Goal: Find contact information: Find contact information

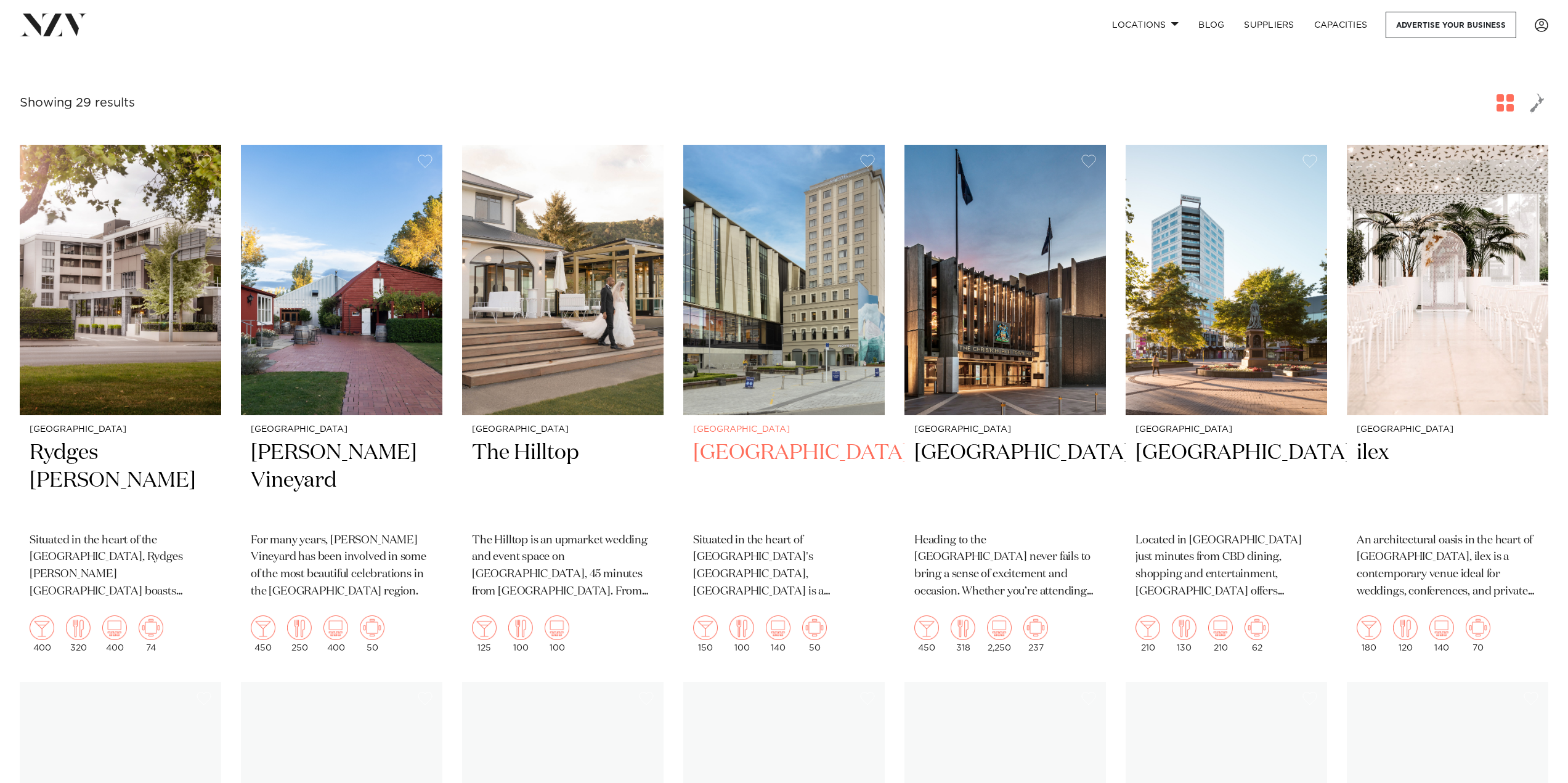
scroll to position [493, 0]
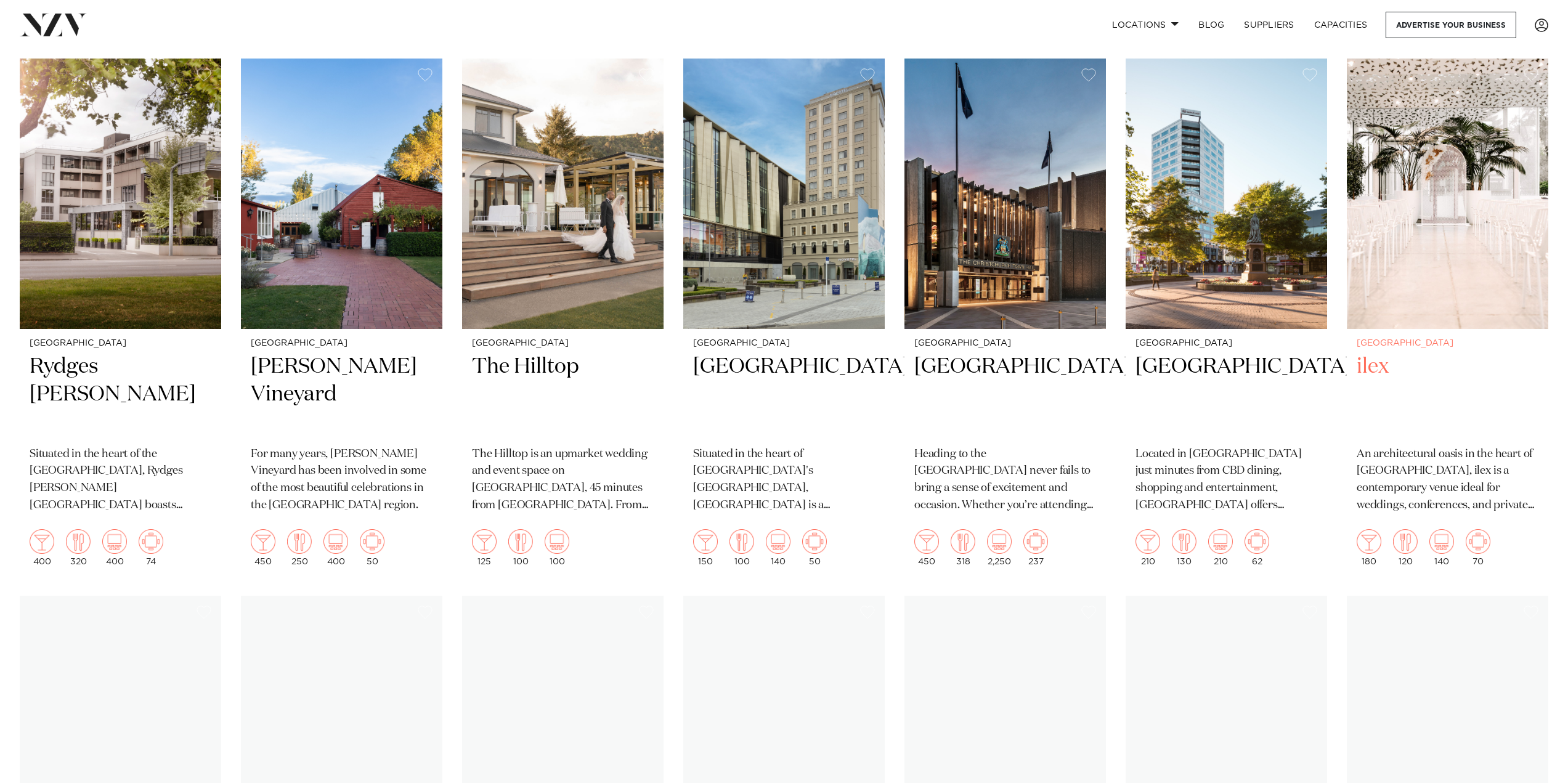
click at [1377, 367] on h2 "ilex" at bounding box center [1447, 395] width 182 height 83
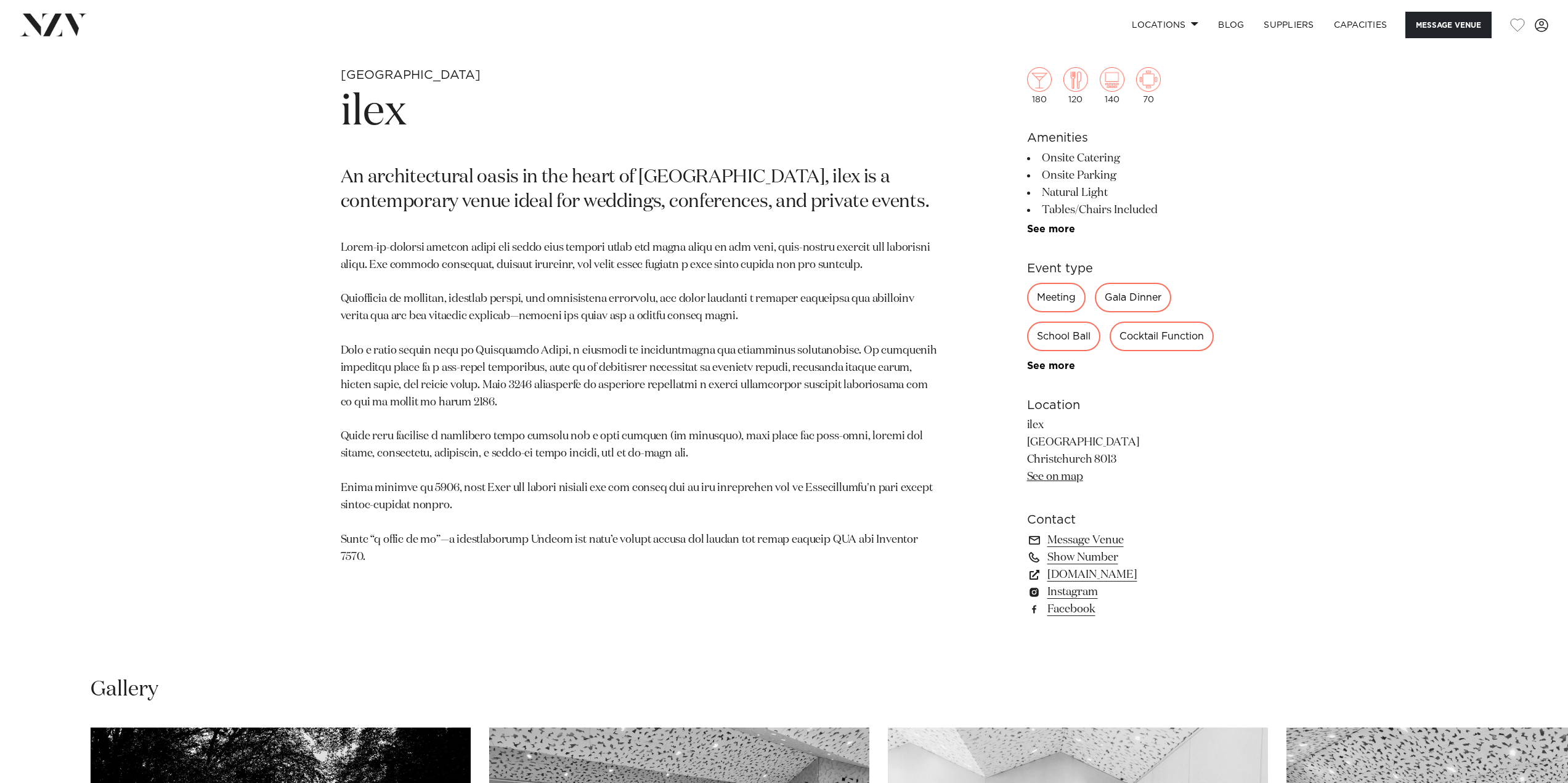
scroll to position [763, 0]
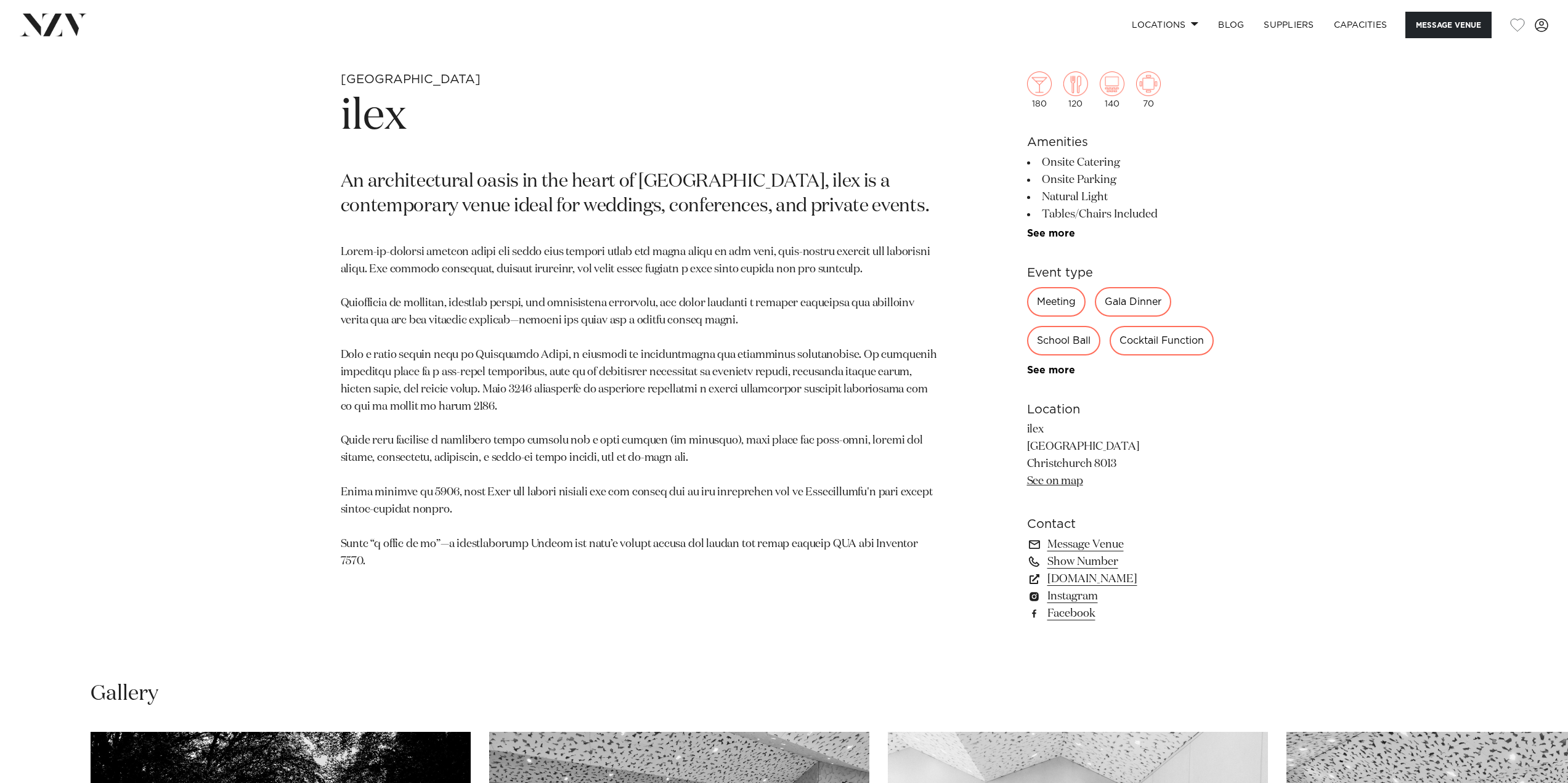
click at [1046, 231] on link "See more" at bounding box center [1074, 233] width 96 height 10
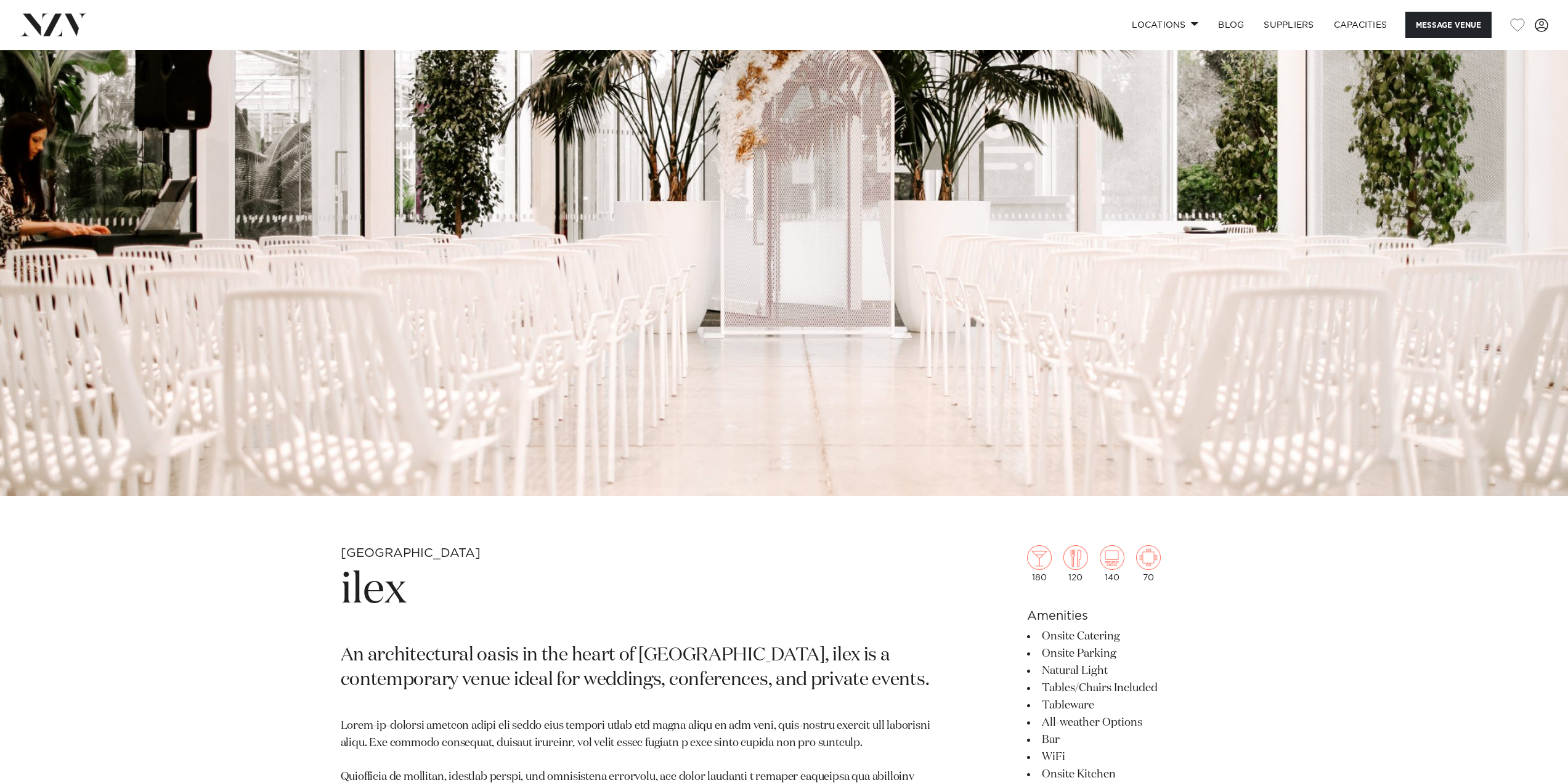
scroll to position [431, 0]
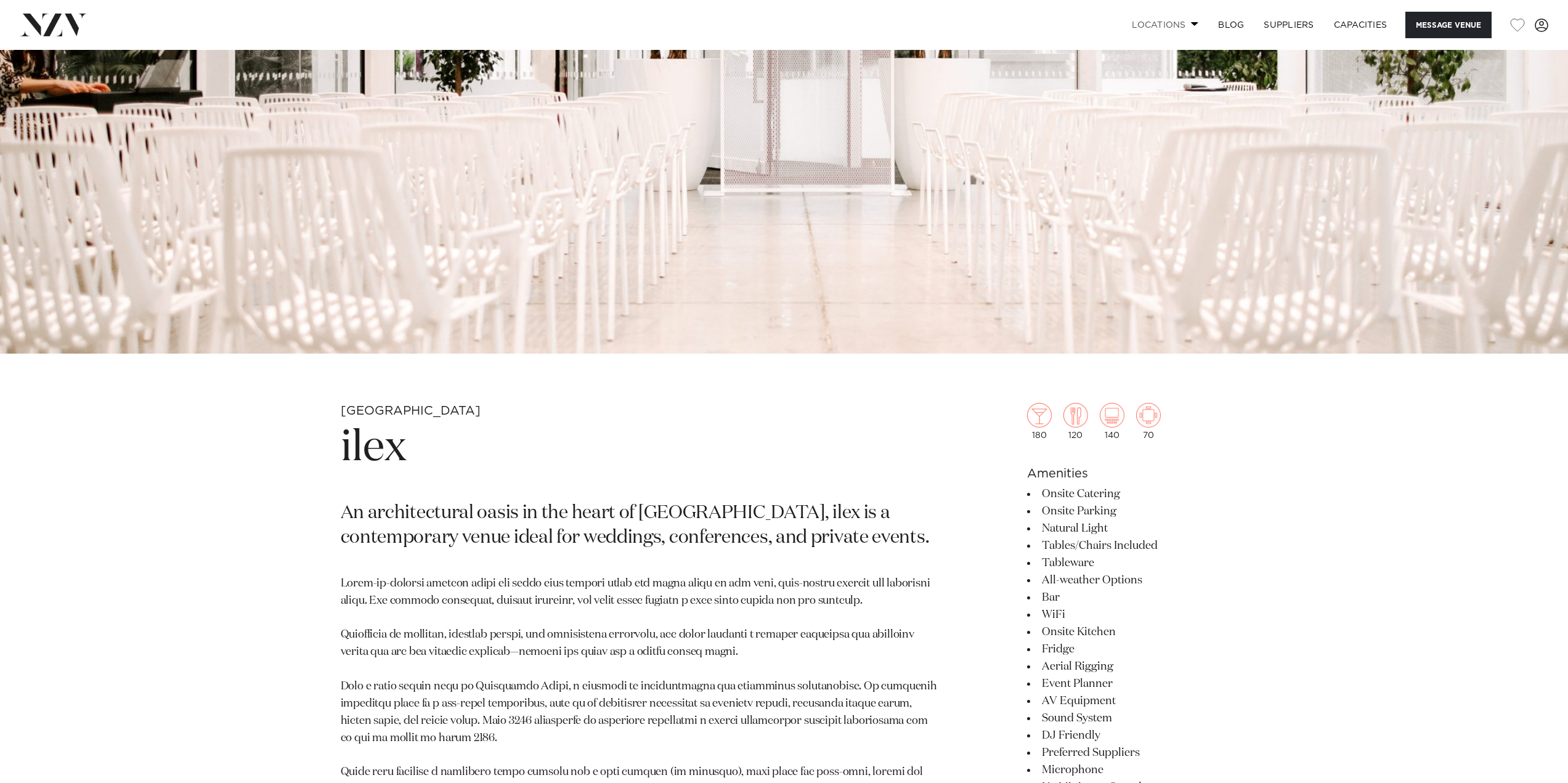
click at [1192, 21] on link "Locations" at bounding box center [1165, 24] width 86 height 27
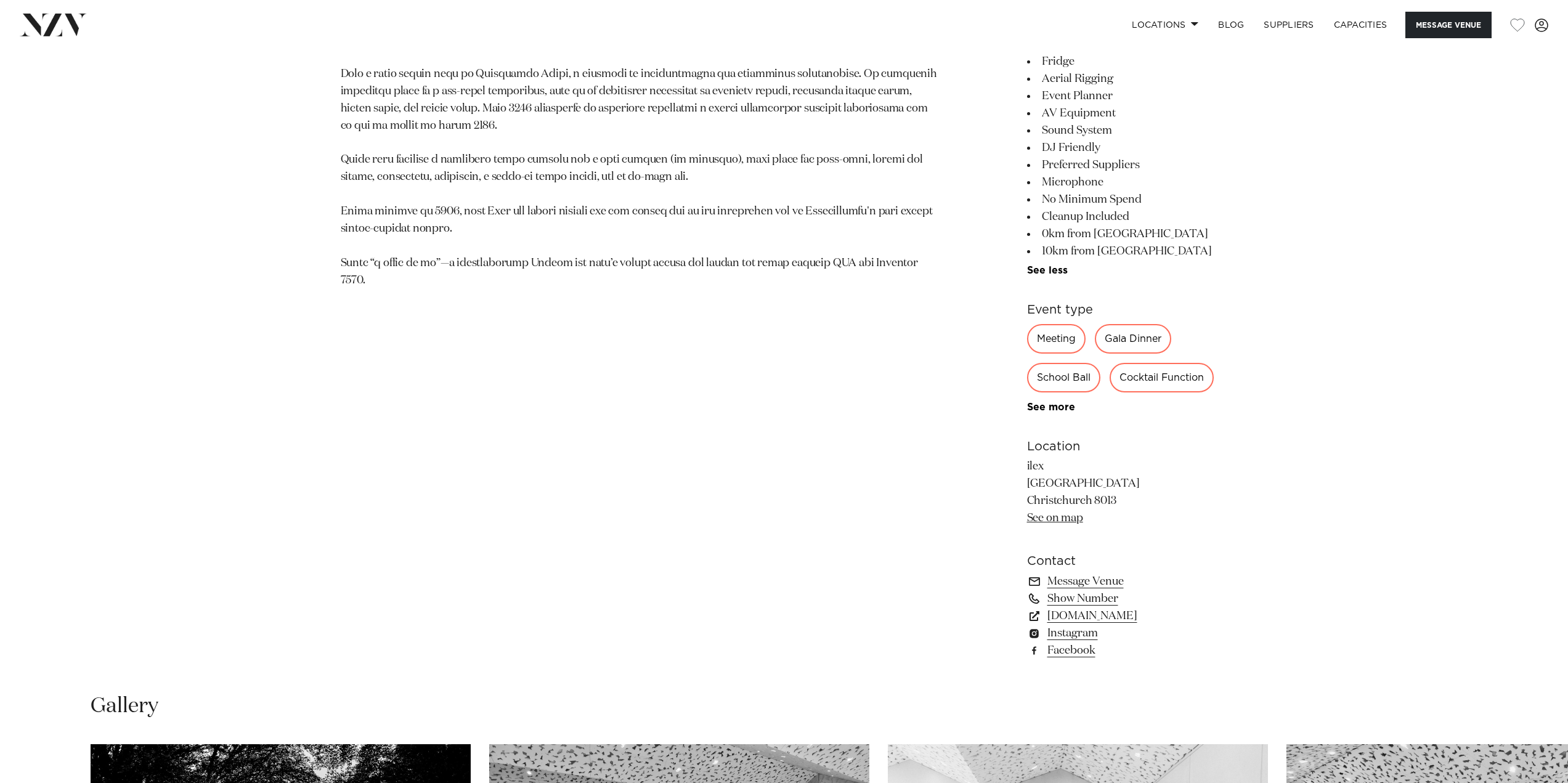
scroll to position [1047, 0]
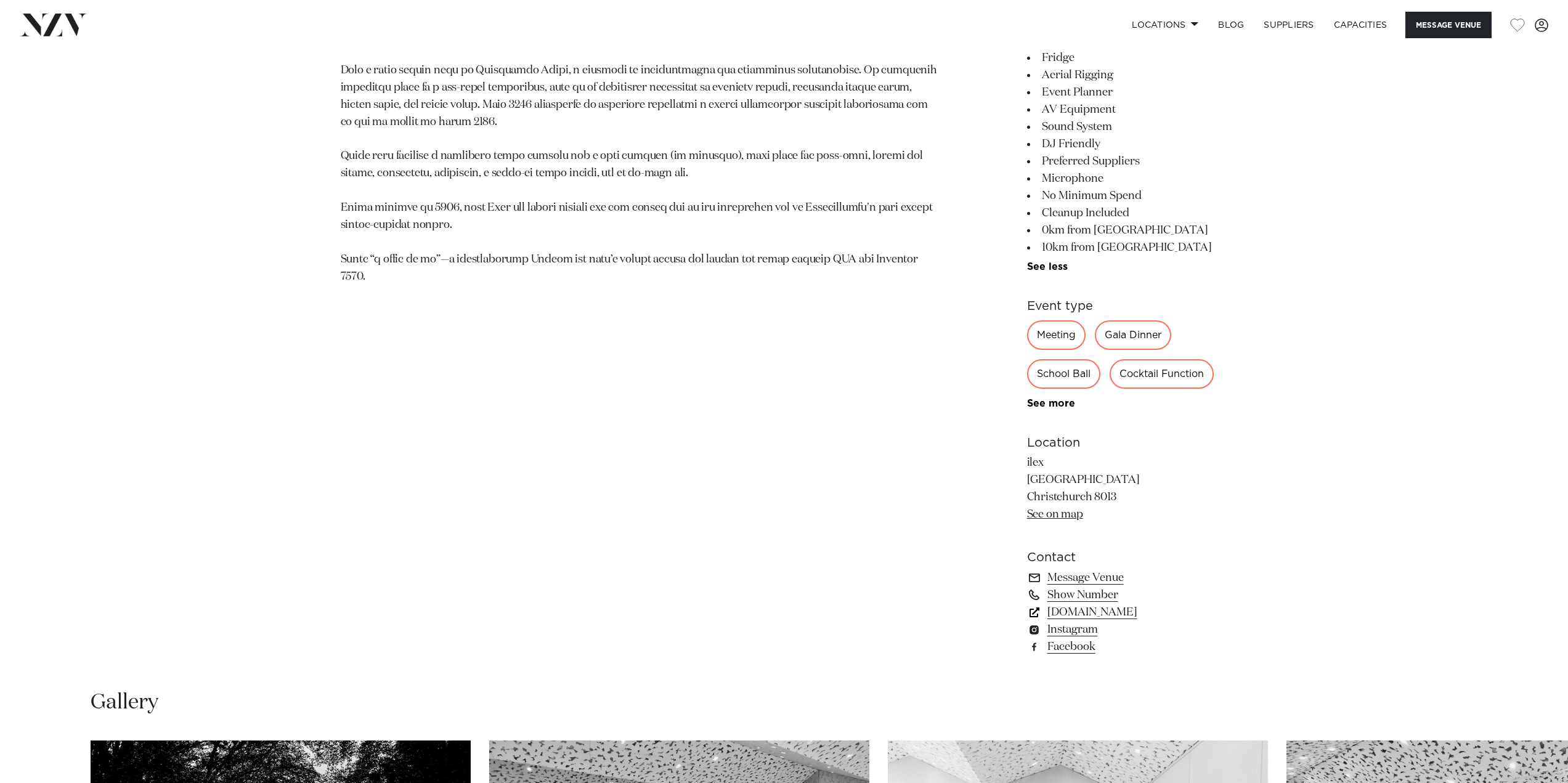
click at [1099, 611] on link "goodcompany.nz" at bounding box center [1127, 612] width 201 height 17
